Goal: Entertainment & Leisure: Consume media (video, audio)

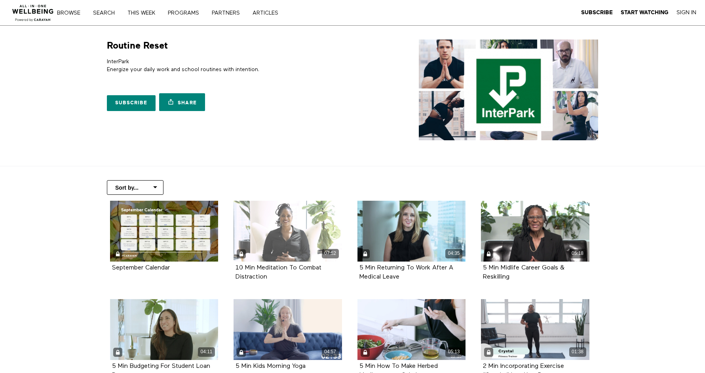
click at [287, 239] on div "07:52" at bounding box center [287, 231] width 108 height 61
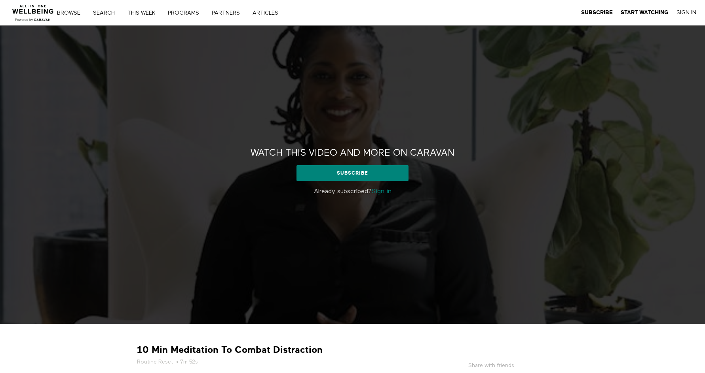
click at [386, 191] on link "Sign in" at bounding box center [381, 192] width 20 height 6
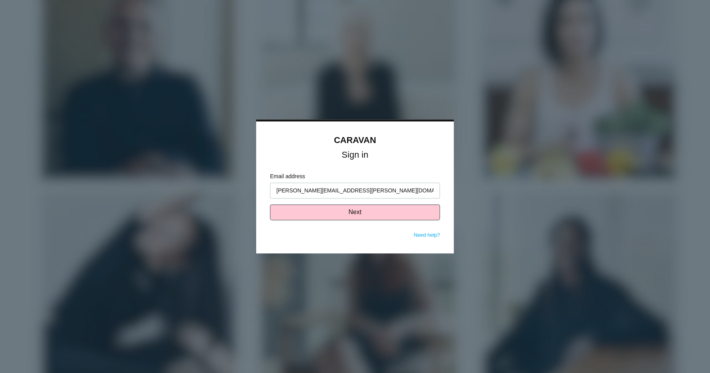
type input "[PERSON_NAME][EMAIL_ADDRESS][PERSON_NAME][DOMAIN_NAME]"
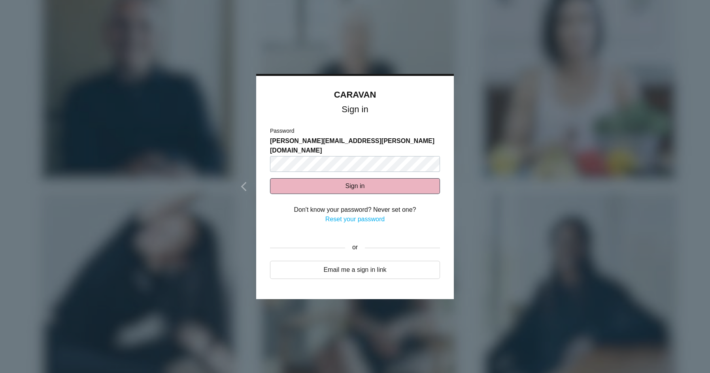
click at [384, 178] on button "Sign in" at bounding box center [355, 186] width 170 height 16
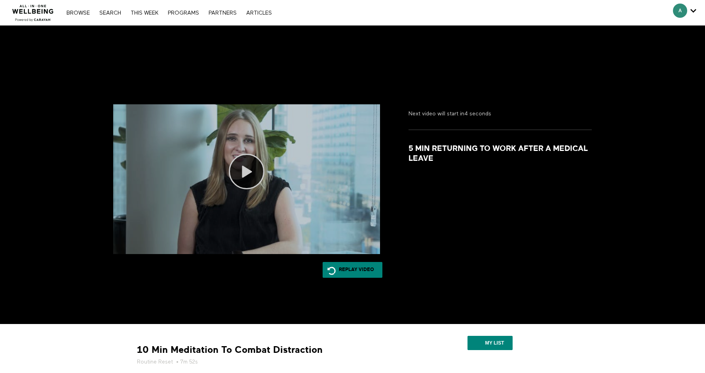
click at [243, 172] on icon at bounding box center [247, 172] width 36 height 36
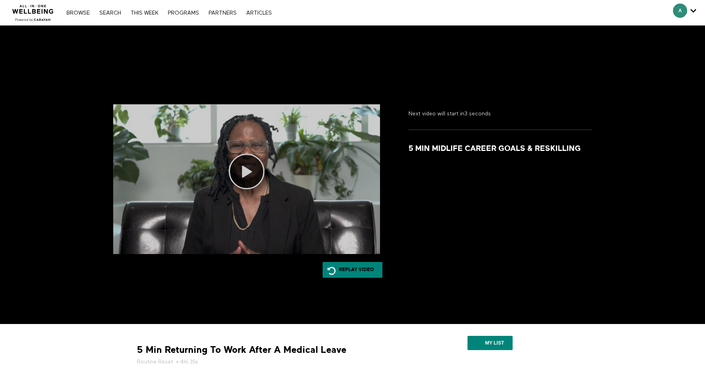
click at [246, 170] on icon at bounding box center [247, 172] width 36 height 36
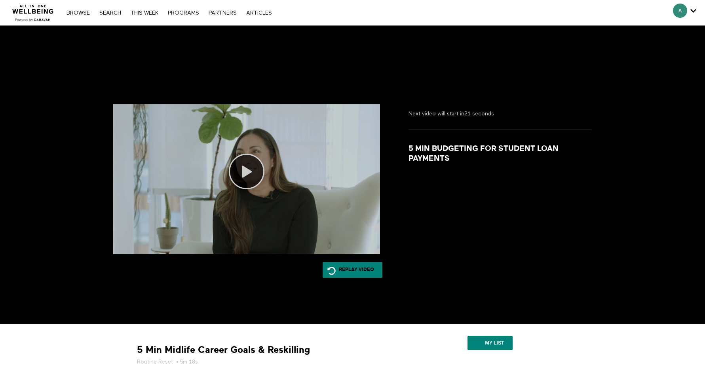
click at [242, 170] on icon at bounding box center [247, 172] width 36 height 36
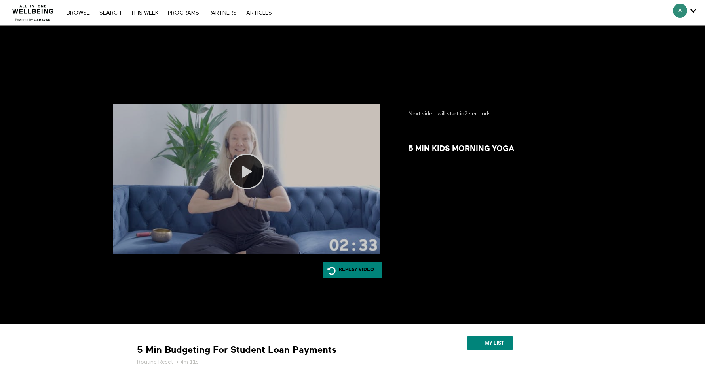
click at [242, 167] on icon at bounding box center [247, 172] width 36 height 36
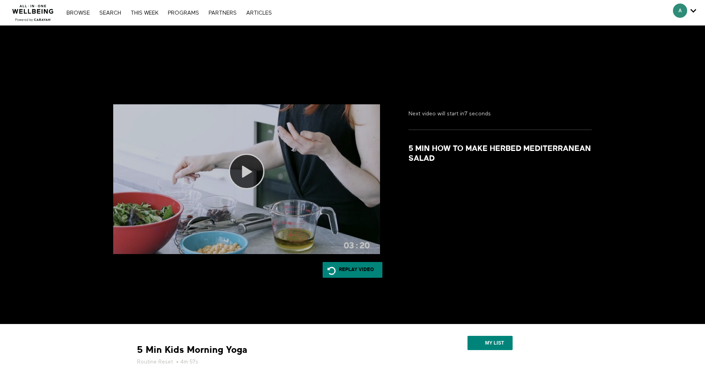
click at [248, 167] on icon at bounding box center [247, 172] width 36 height 36
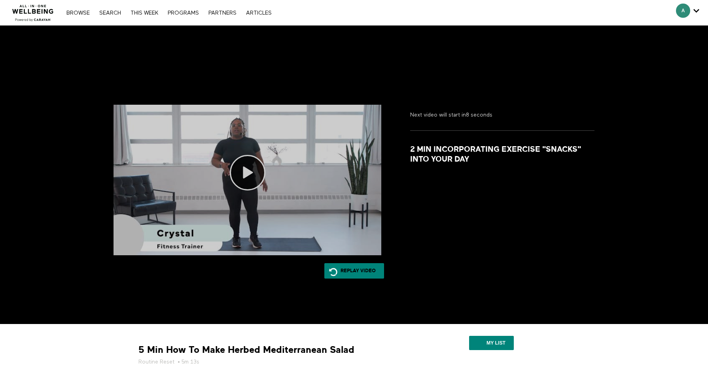
click at [247, 173] on icon at bounding box center [248, 173] width 36 height 36
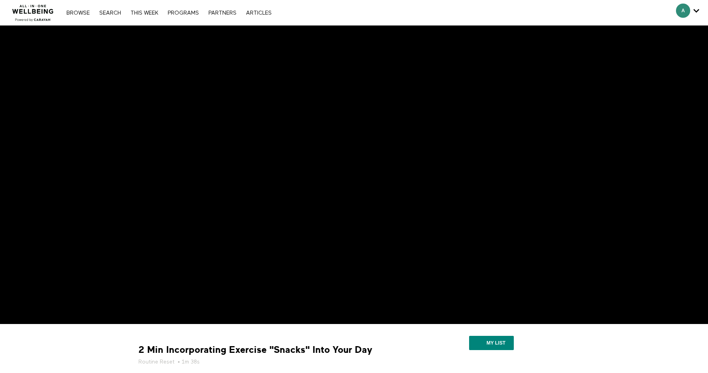
drag, startPoint x: 258, startPoint y: 324, endPoint x: 416, endPoint y: 353, distance: 160.8
click at [416, 353] on div "My list" at bounding box center [493, 344] width 160 height 28
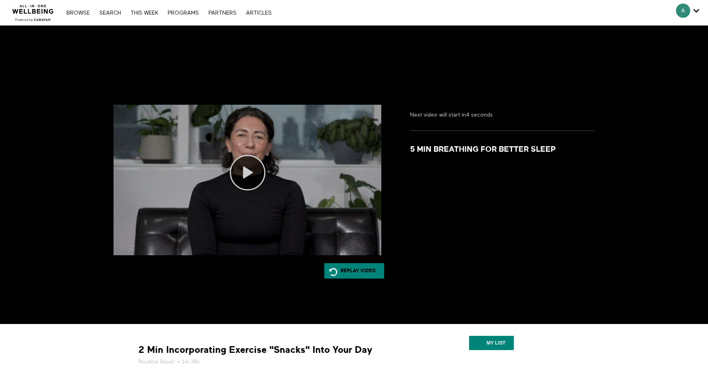
click at [245, 174] on icon at bounding box center [248, 173] width 36 height 36
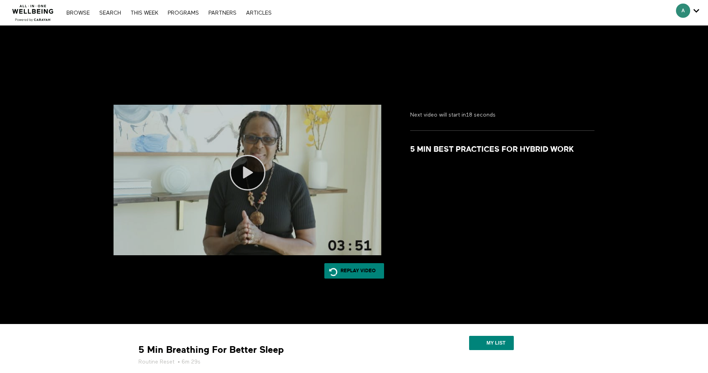
click at [246, 172] on icon at bounding box center [248, 173] width 36 height 36
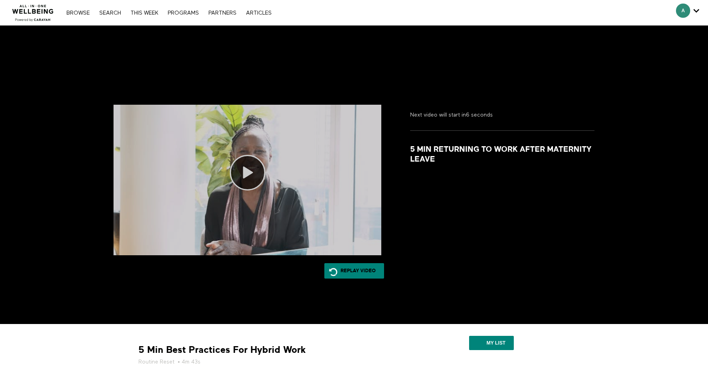
click at [247, 169] on icon at bounding box center [248, 173] width 36 height 36
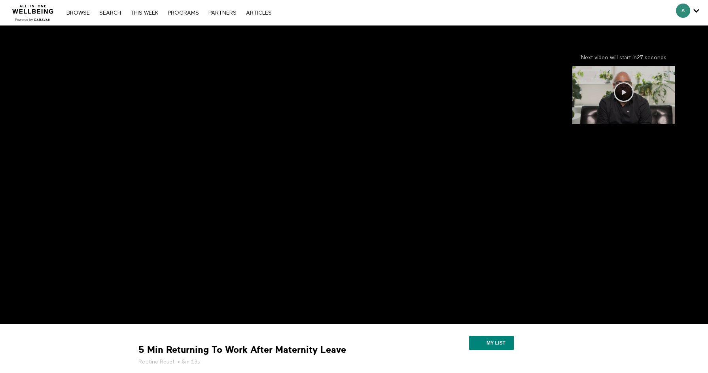
click at [621, 94] on icon at bounding box center [624, 92] width 20 height 20
